Goal: Task Accomplishment & Management: Use online tool/utility

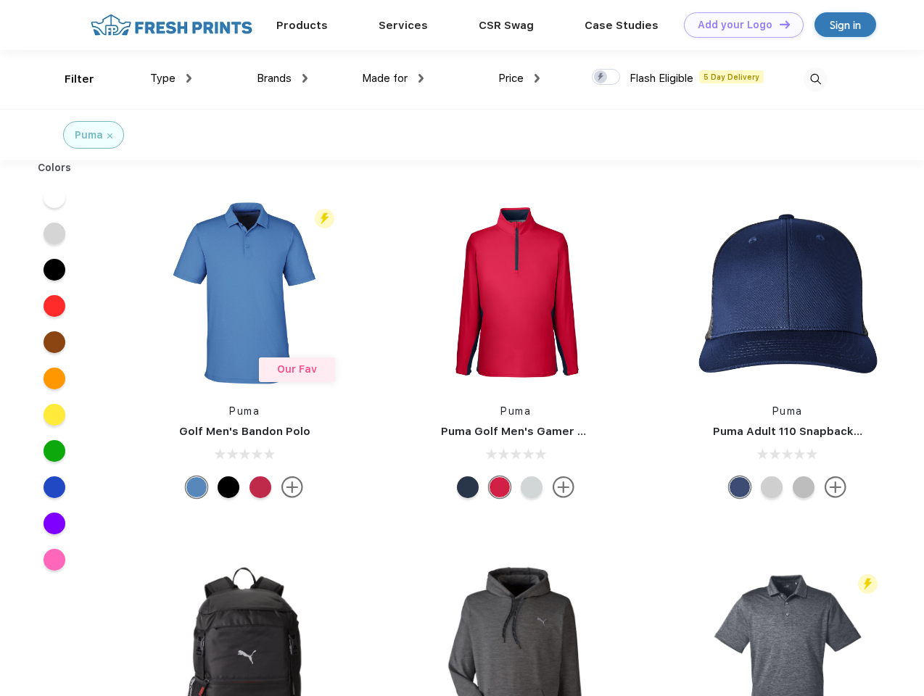
scroll to position [1, 0]
click at [738, 25] on link "Add your Logo Design Tool" at bounding box center [744, 24] width 120 height 25
click at [0, 0] on div "Design Tool" at bounding box center [0, 0] width 0 height 0
click at [778, 24] on link "Add your Logo Design Tool" at bounding box center [744, 24] width 120 height 25
click at [70, 79] on div "Filter" at bounding box center [80, 79] width 30 height 17
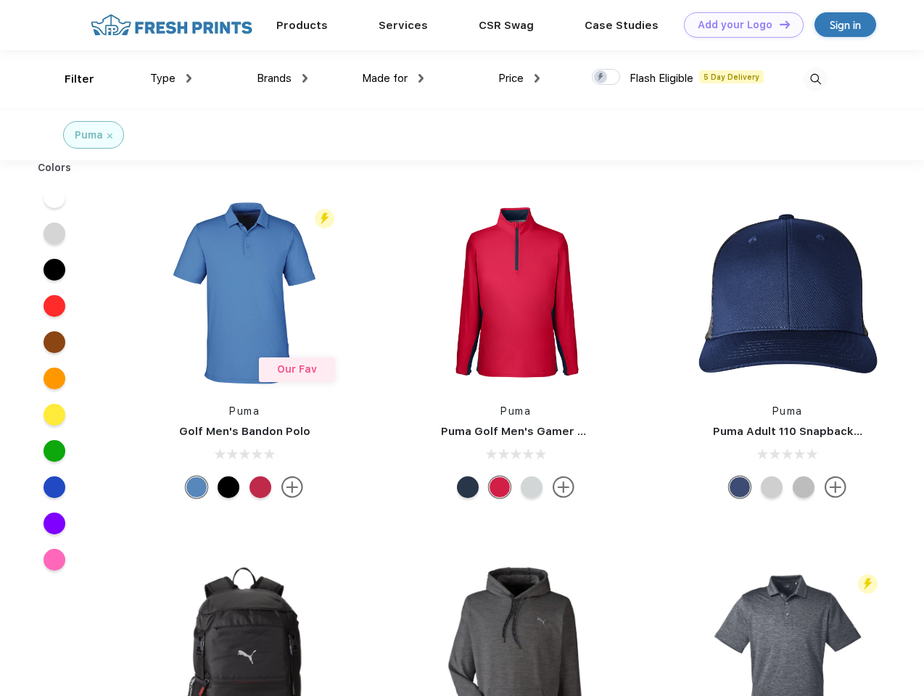
click at [171, 78] on span "Type" at bounding box center [162, 78] width 25 height 13
click at [282, 78] on span "Brands" at bounding box center [274, 78] width 35 height 13
click at [393, 78] on span "Made for" at bounding box center [385, 78] width 46 height 13
click at [519, 78] on span "Price" at bounding box center [510, 78] width 25 height 13
click at [606, 78] on div at bounding box center [606, 77] width 28 height 16
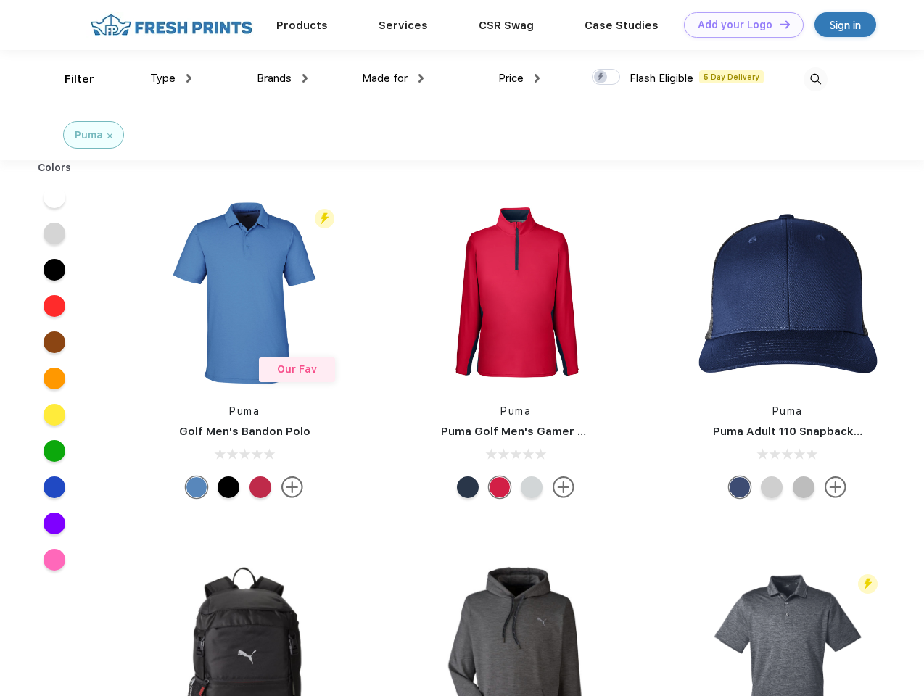
click at [601, 78] on input "checkbox" at bounding box center [596, 72] width 9 height 9
click at [815, 79] on img at bounding box center [815, 79] width 24 height 24
